Goal: Use online tool/utility: Utilize a website feature to perform a specific function

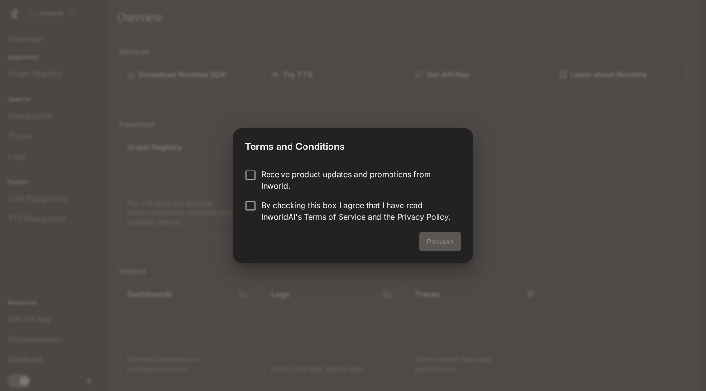
click at [344, 178] on p "Receive product updates and promotions from Inworld." at bounding box center [357, 179] width 192 height 23
click at [396, 204] on p "By checking this box I agree that I have read InworldAI's Terms of Service and …" at bounding box center [357, 210] width 192 height 23
click at [449, 245] on button "Proceed" at bounding box center [440, 241] width 42 height 19
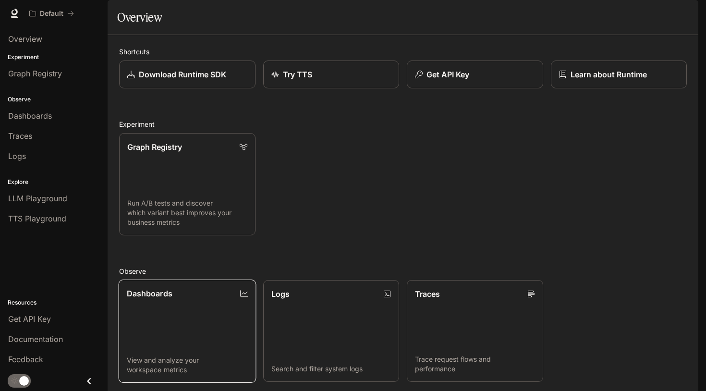
scroll to position [183, 0]
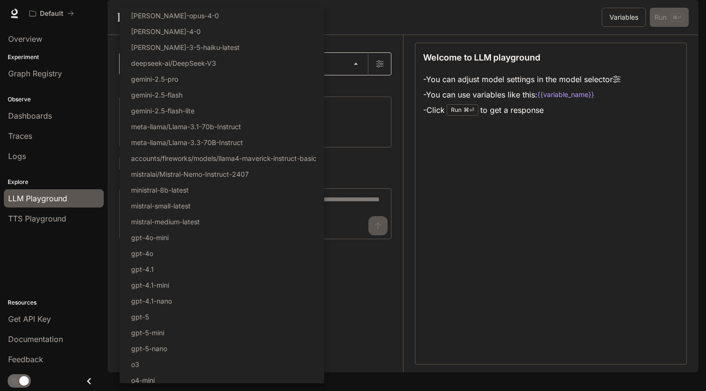
click at [291, 96] on body "Skip to main content Default Documentation Documentation Portal Overview Experi…" at bounding box center [353, 195] width 706 height 391
click at [552, 240] on div at bounding box center [353, 195] width 706 height 391
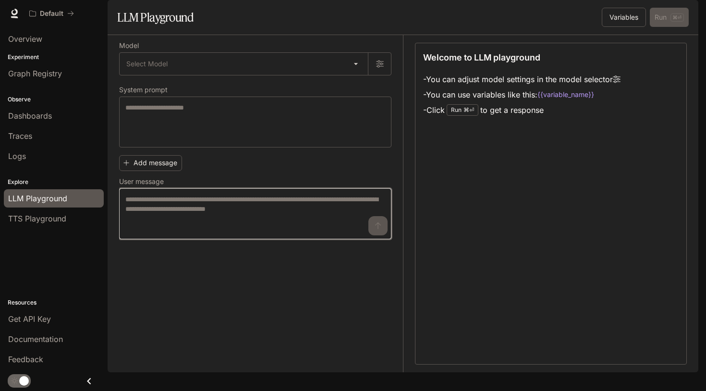
click at [168, 233] on textarea at bounding box center [255, 213] width 260 height 38
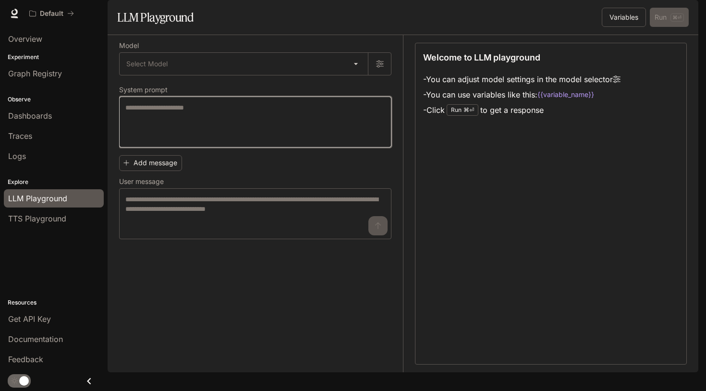
click at [194, 141] on textarea at bounding box center [255, 122] width 260 height 38
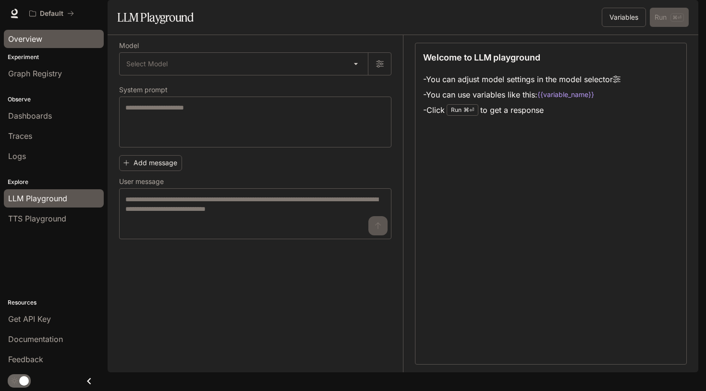
click at [40, 37] on span "Overview" at bounding box center [25, 39] width 34 height 12
